Goal: Find contact information: Find contact information

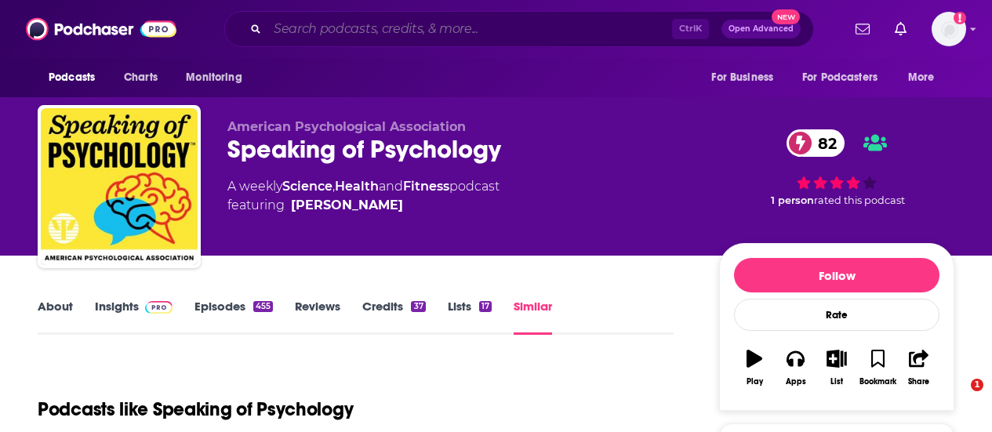
scroll to position [1550, 0]
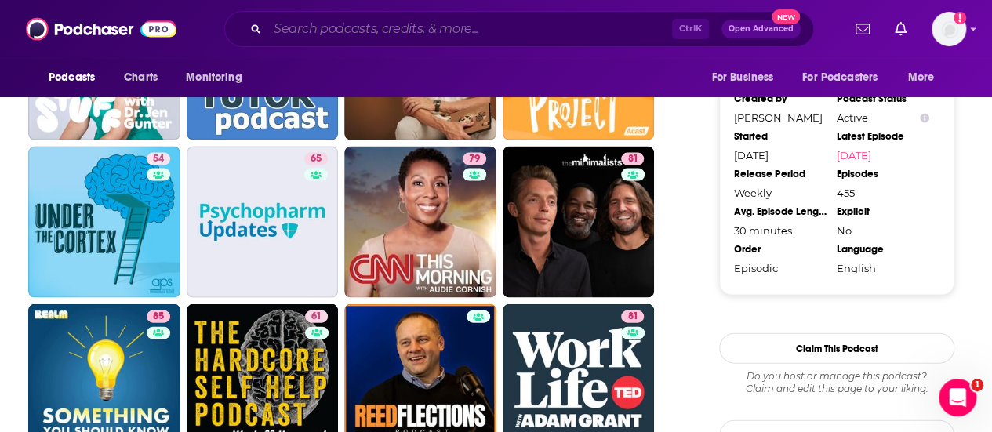
click at [468, 20] on input "Search podcasts, credits, & more..." at bounding box center [469, 28] width 405 height 25
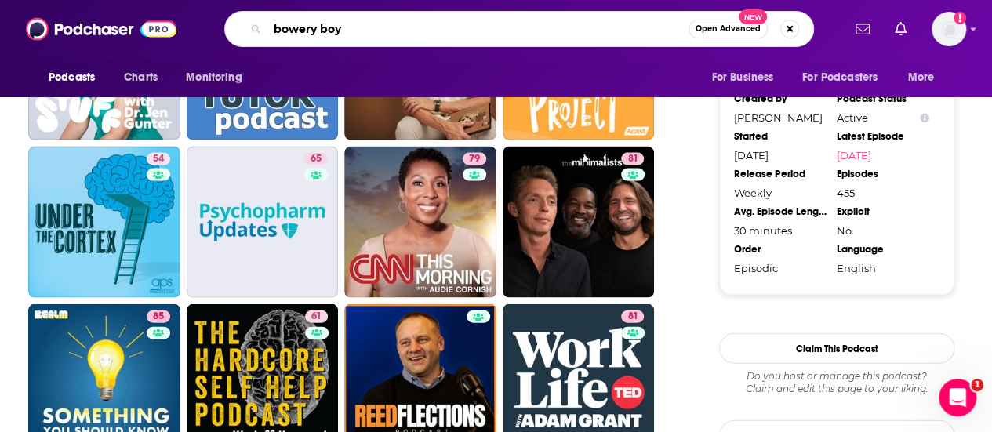
type input "bowery boys"
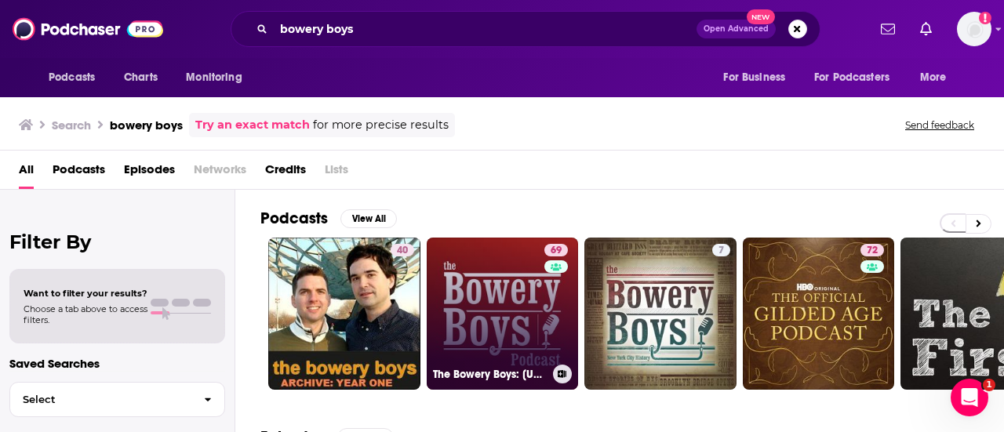
click at [475, 286] on link "69 The Bowery Boys: New York City History" at bounding box center [503, 314] width 152 height 152
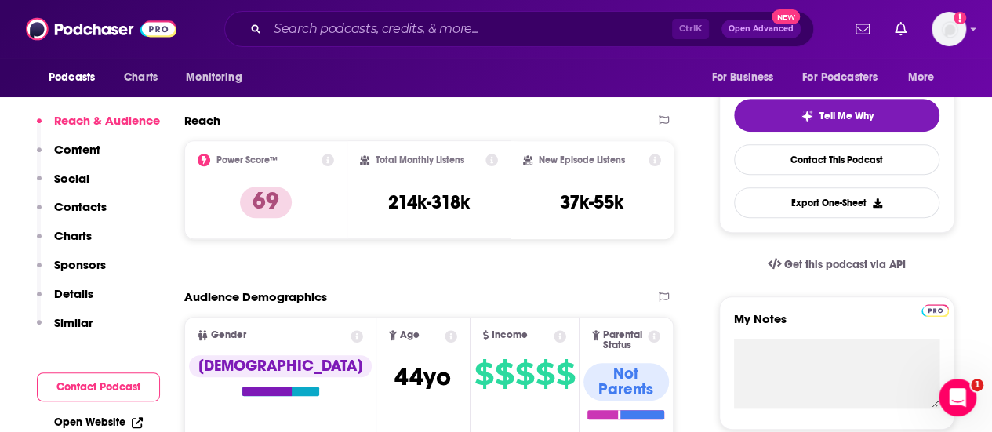
scroll to position [20, 0]
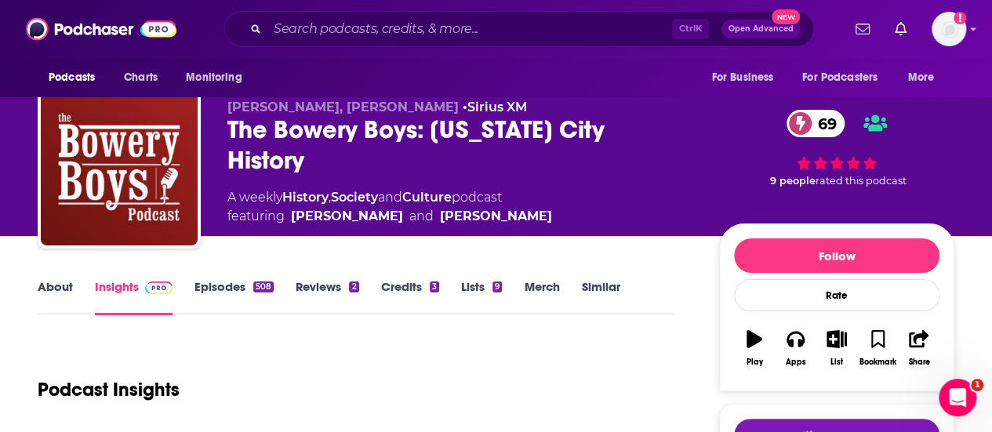
click at [57, 285] on link "About" at bounding box center [55, 297] width 35 height 36
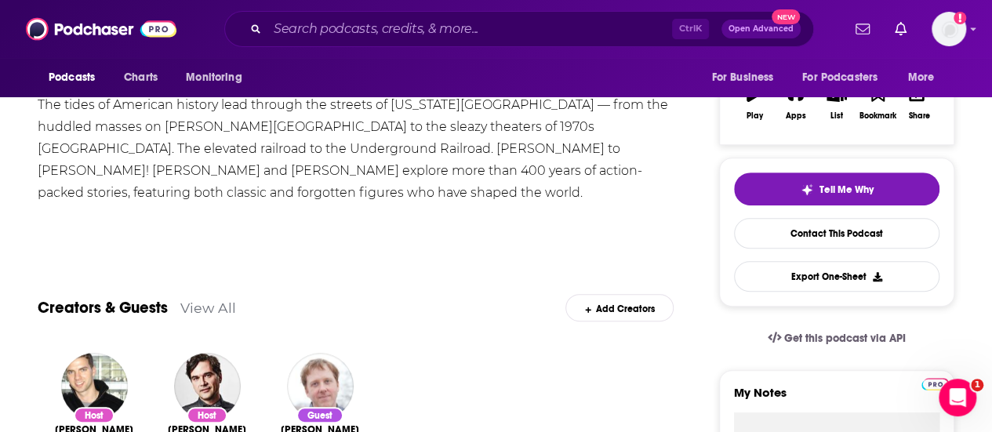
scroll to position [265, 0]
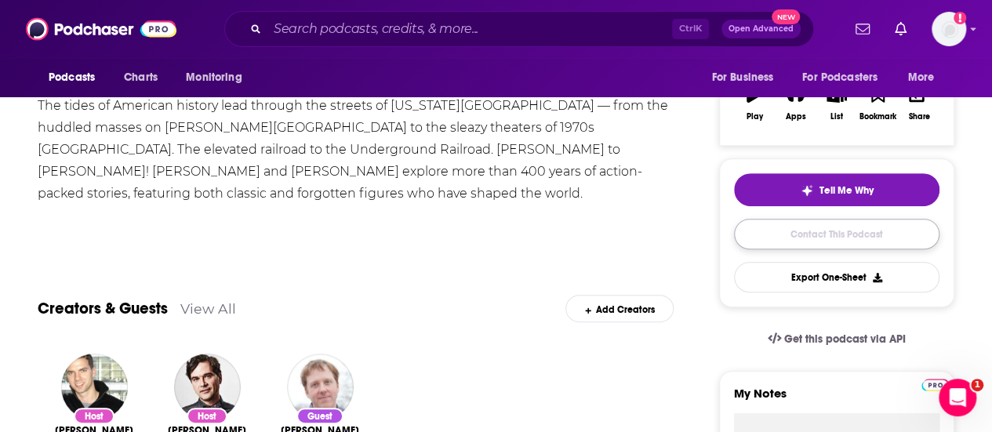
click at [811, 240] on link "Contact This Podcast" at bounding box center [836, 234] width 205 height 31
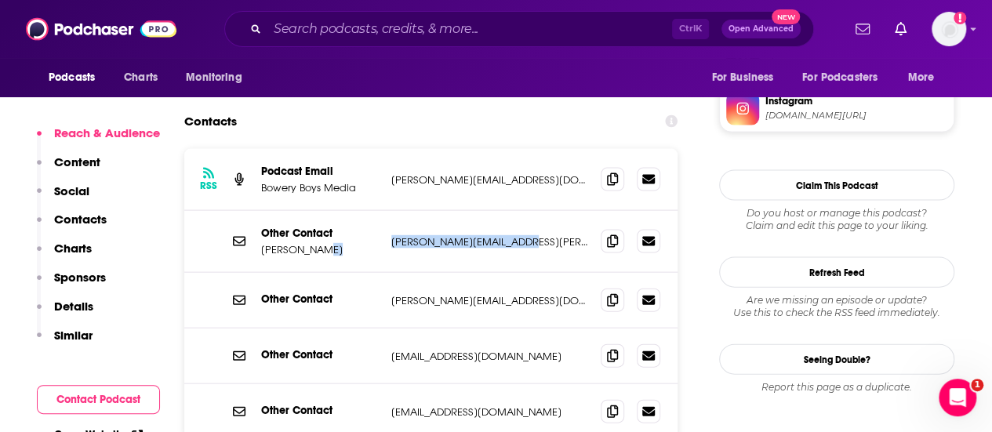
drag, startPoint x: 513, startPoint y: 136, endPoint x: 383, endPoint y: 139, distance: 130.2
click at [383, 211] on div "Other Contact Julie Booth julie.booth@stitcher.com julie.booth@stitcher.com" at bounding box center [430, 242] width 493 height 62
copy div "julie.booth@stitcher.com"
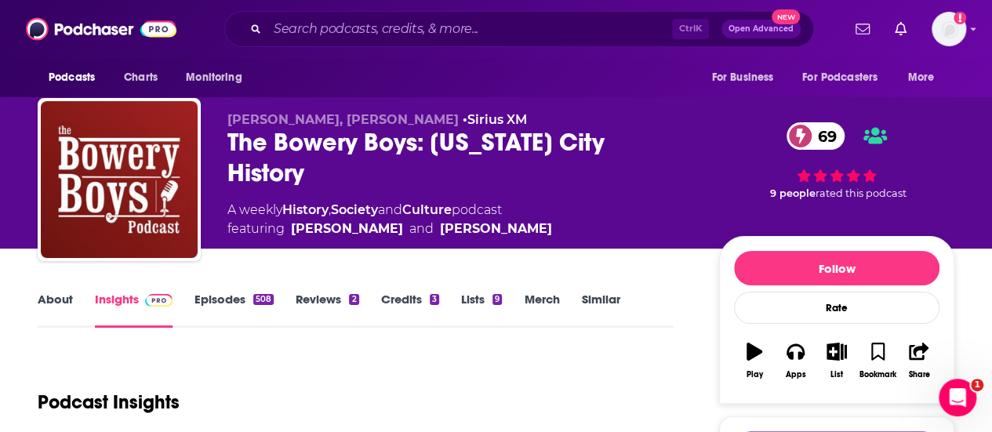
scroll to position [0, 0]
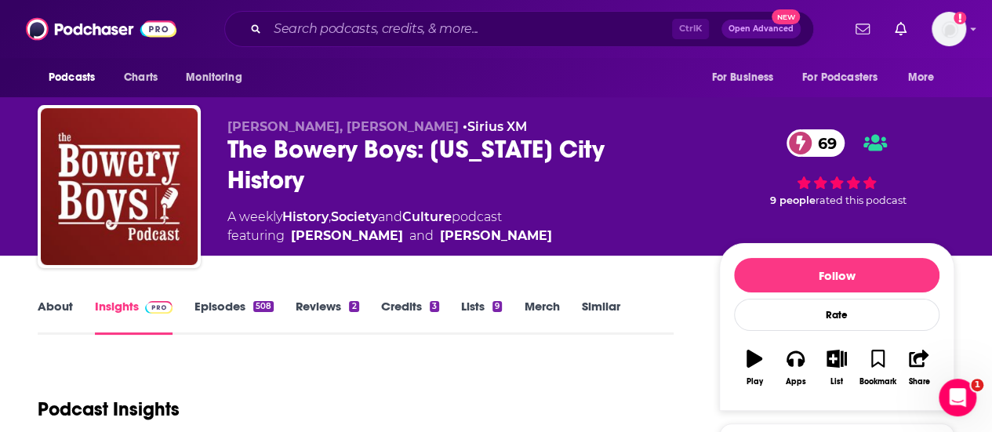
click at [311, 311] on link "Reviews 2" at bounding box center [327, 317] width 63 height 36
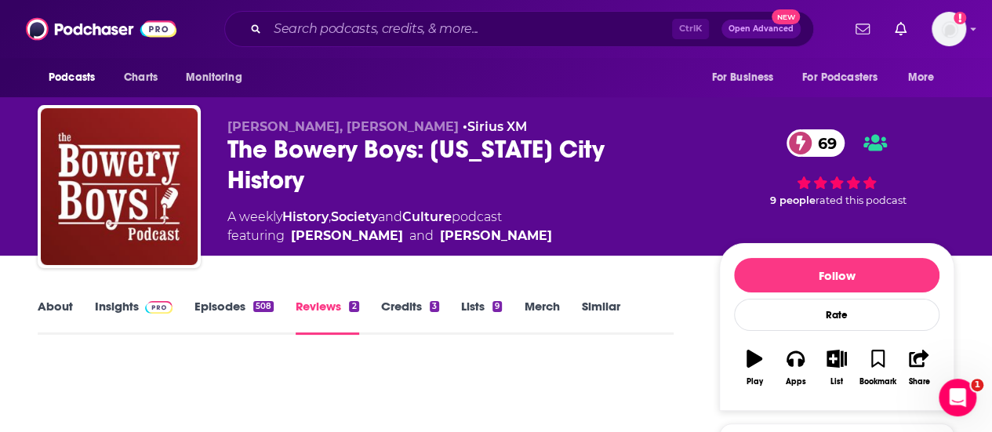
click at [42, 321] on link "About" at bounding box center [55, 317] width 35 height 36
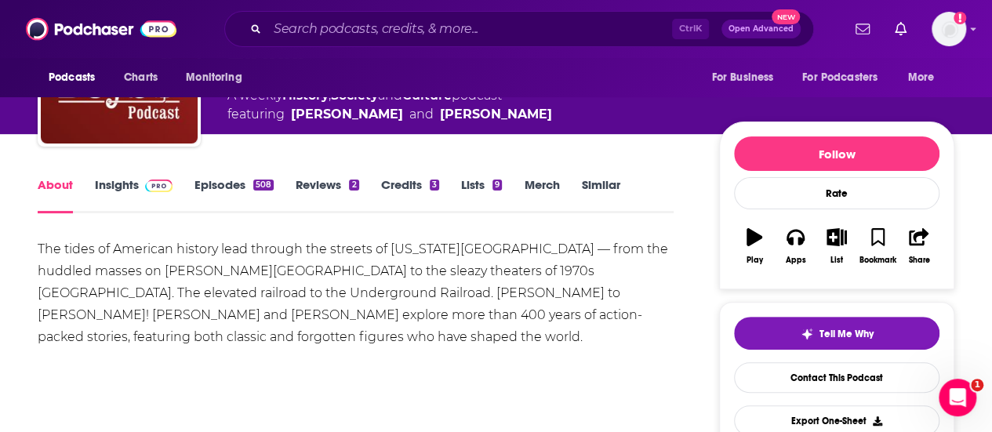
scroll to position [122, 0]
